Goal: Task Accomplishment & Management: Manage account settings

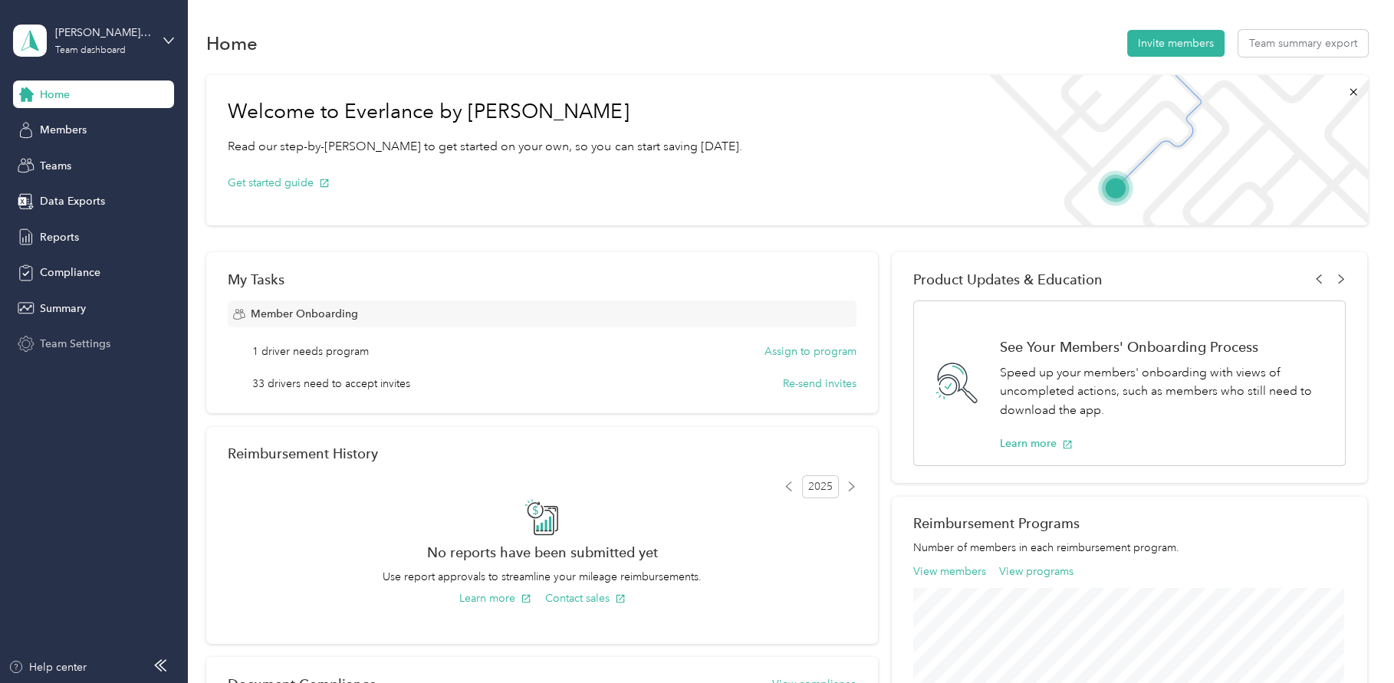
click at [90, 343] on span "Team Settings" at bounding box center [75, 344] width 71 height 16
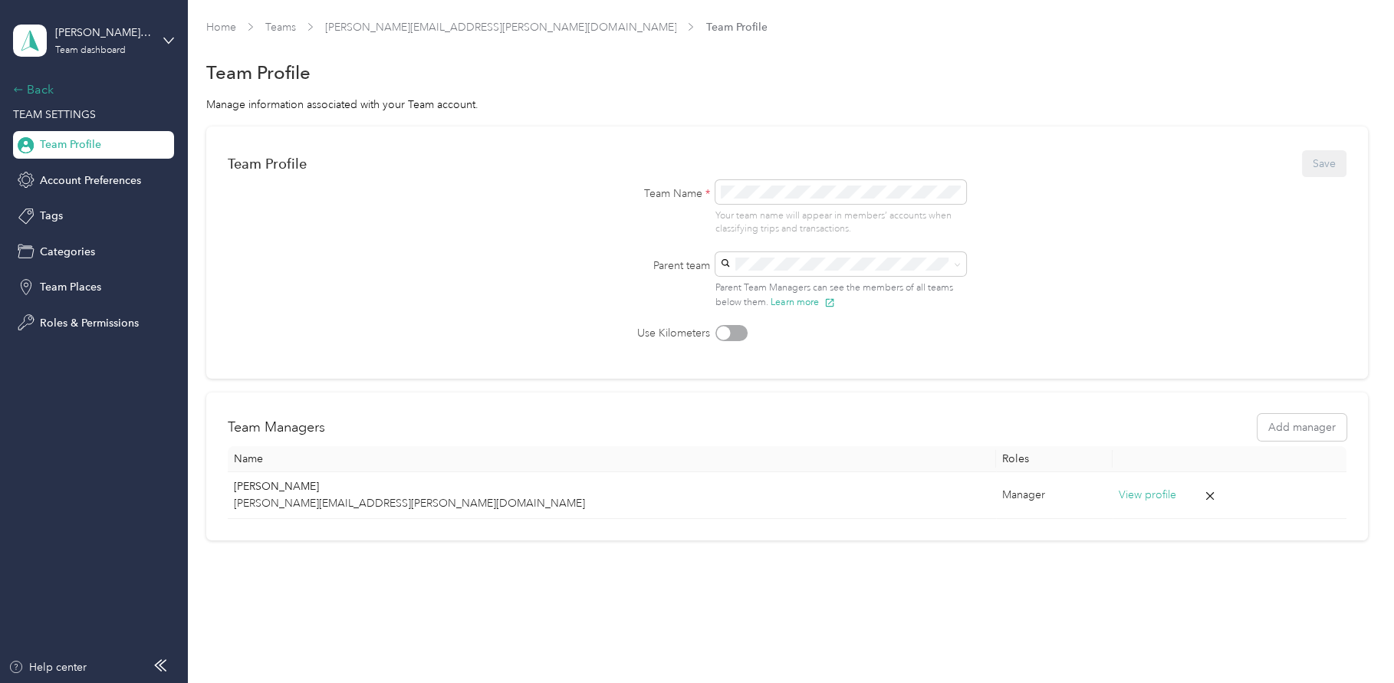
click at [28, 88] on div "Back" at bounding box center [89, 90] width 153 height 18
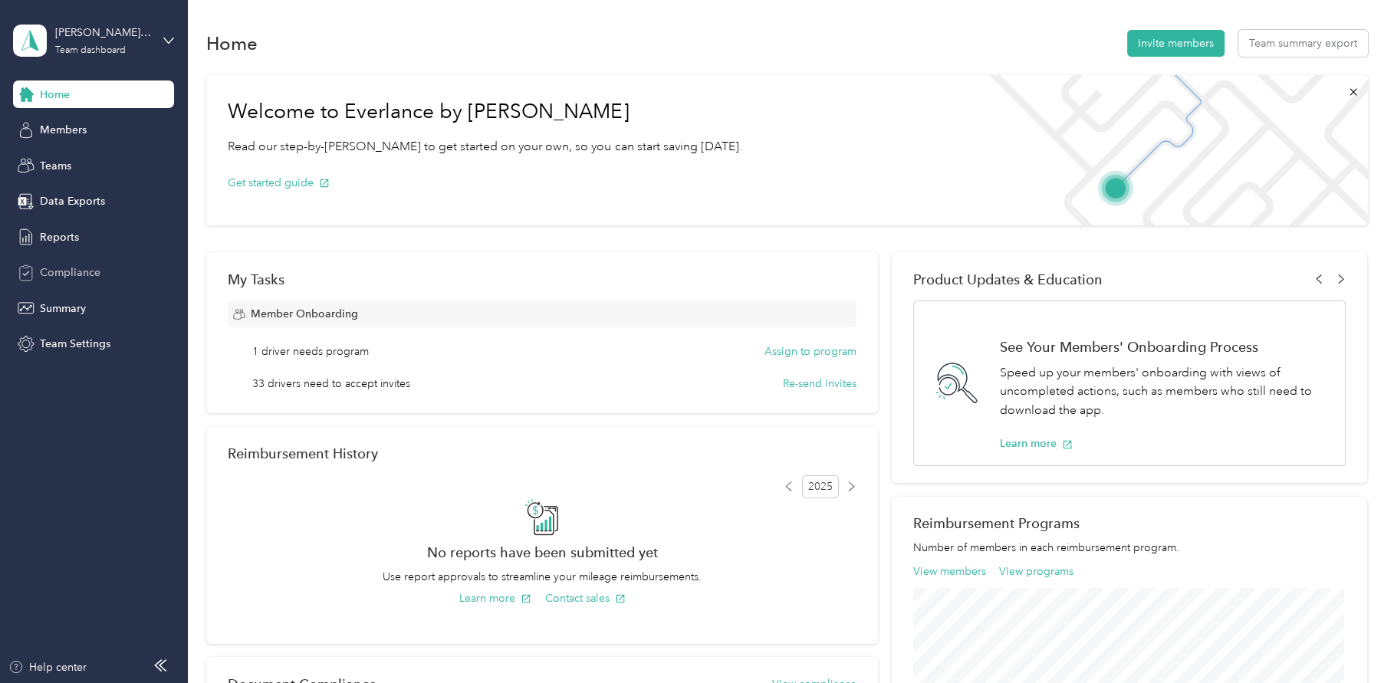
click at [58, 276] on span "Compliance" at bounding box center [70, 273] width 61 height 16
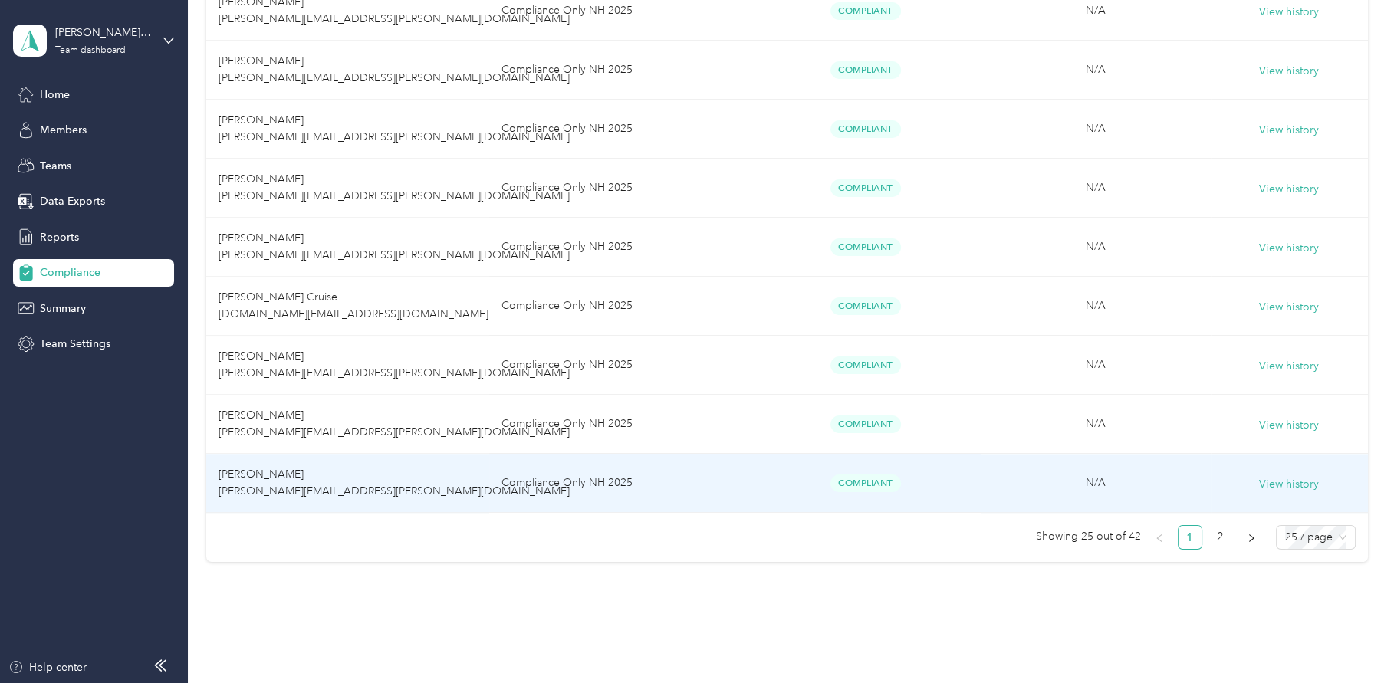
scroll to position [1340, 0]
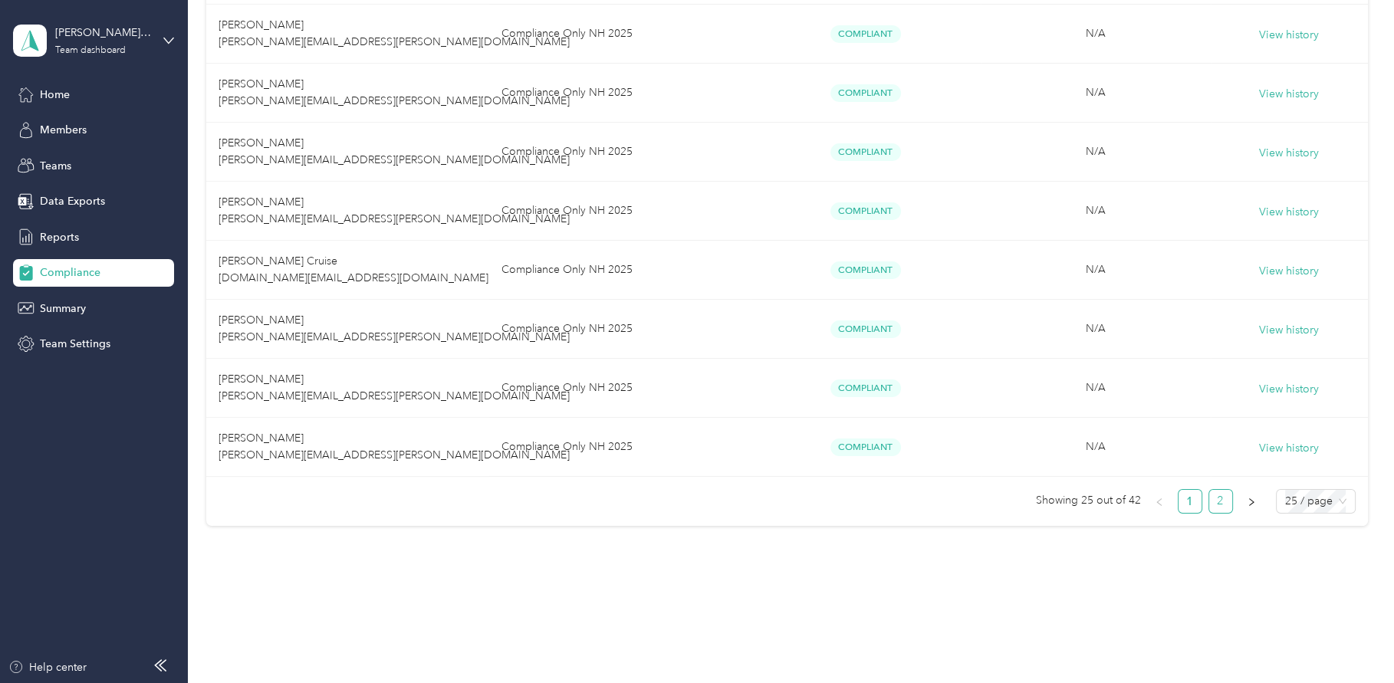
click at [1213, 503] on link "2" at bounding box center [1220, 501] width 23 height 23
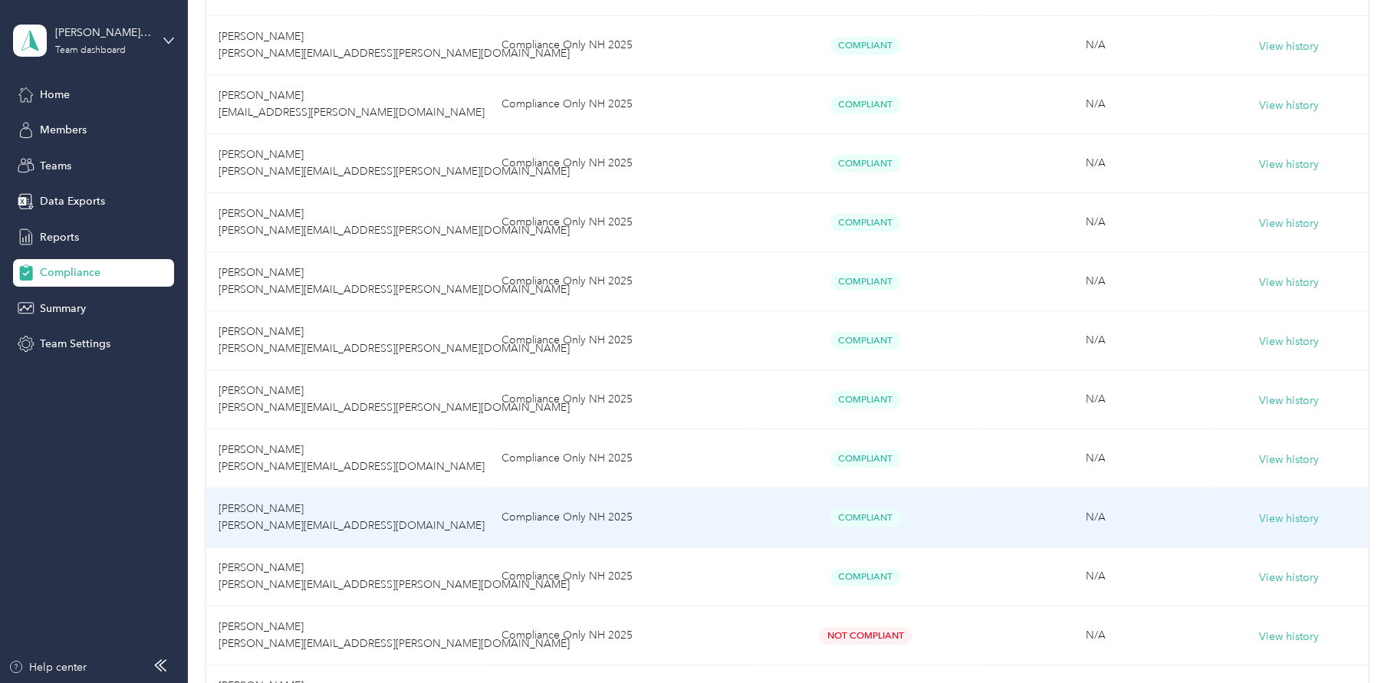
scroll to position [868, 0]
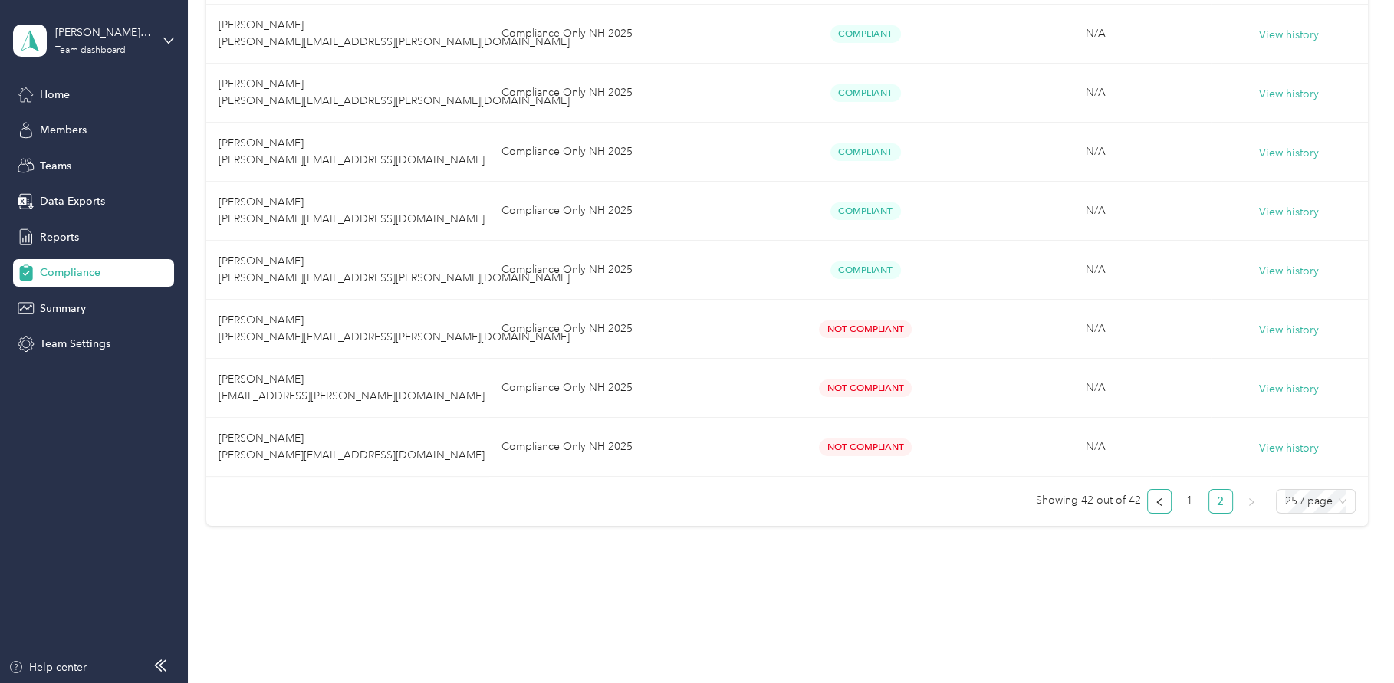
click at [1163, 504] on button "button" at bounding box center [1159, 501] width 25 height 25
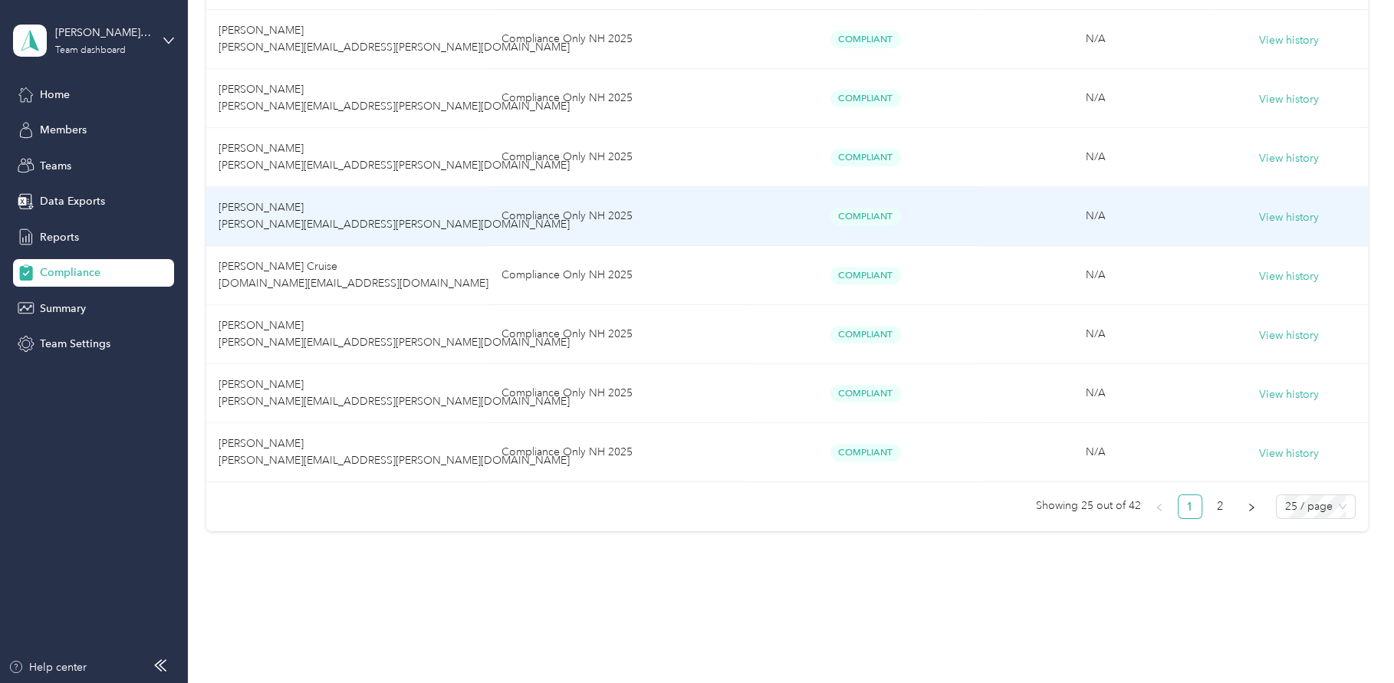
scroll to position [1340, 0]
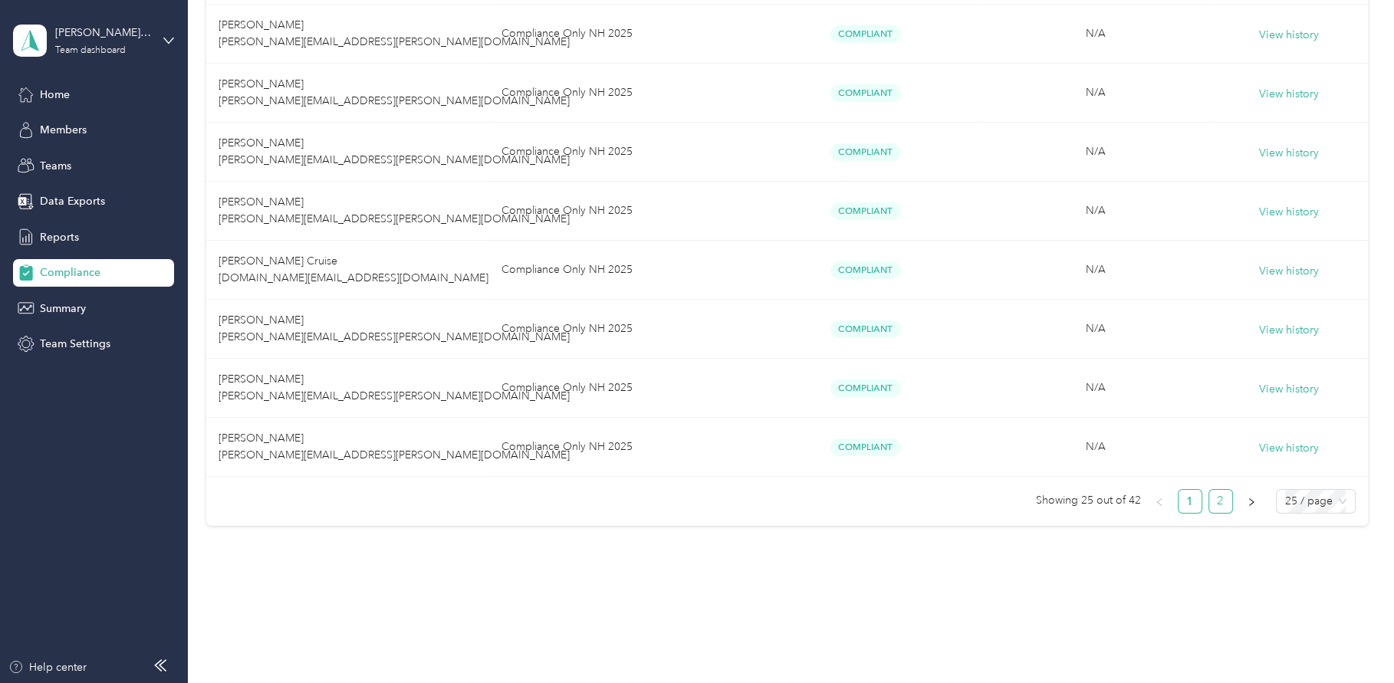
click at [1213, 501] on link "2" at bounding box center [1220, 501] width 23 height 23
